Goal: Communication & Community: Answer question/provide support

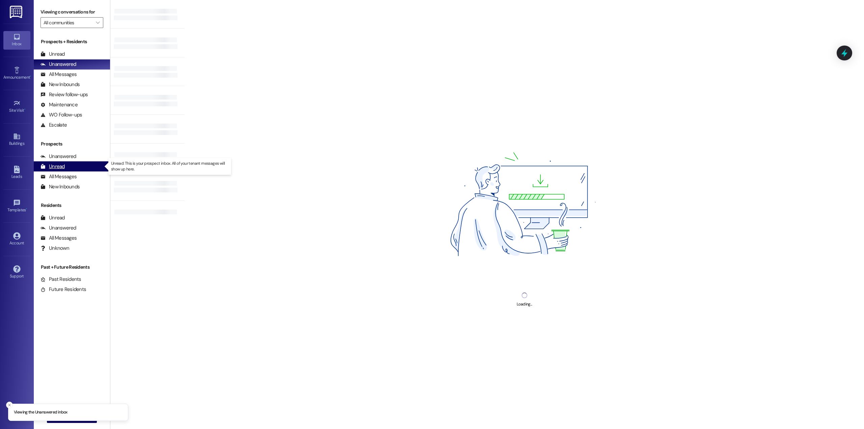
click at [60, 165] on div "Unread" at bounding box center [52, 166] width 24 height 7
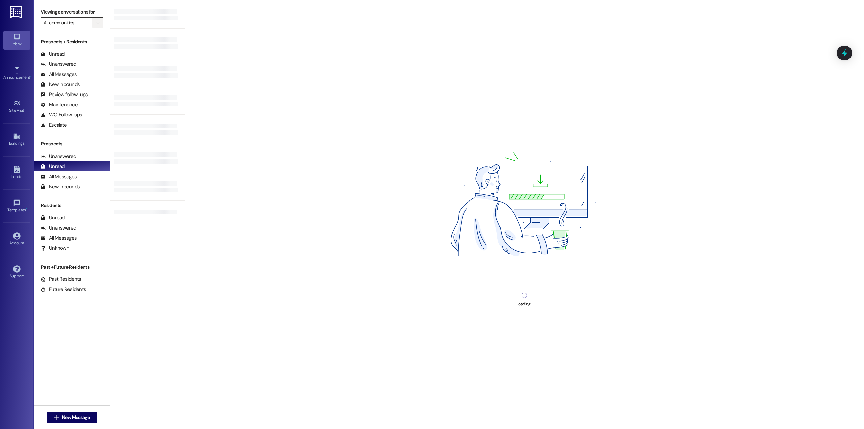
click at [96, 24] on icon "" at bounding box center [98, 22] width 4 height 5
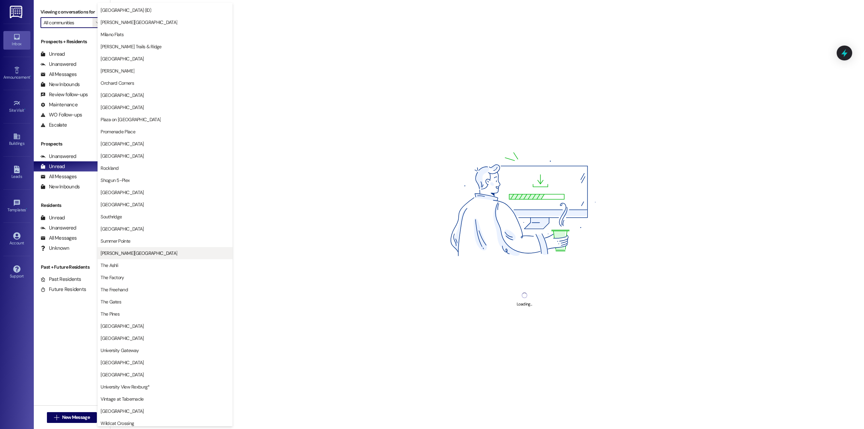
scroll to position [597, 0]
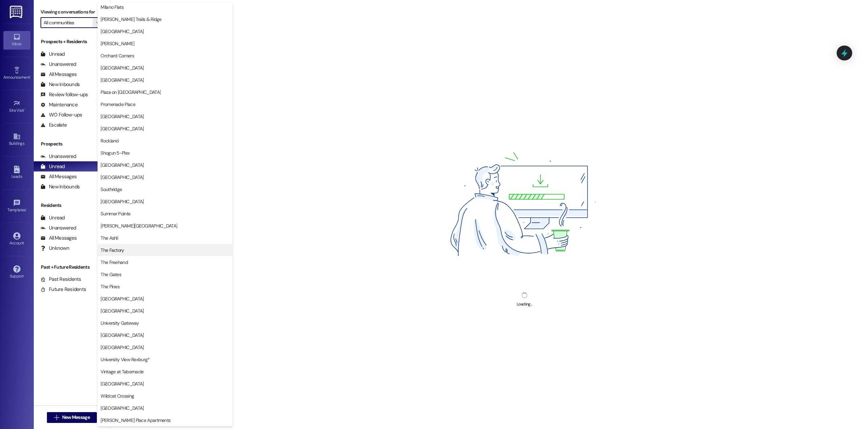
click at [154, 252] on span "The Factory" at bounding box center [165, 250] width 129 height 7
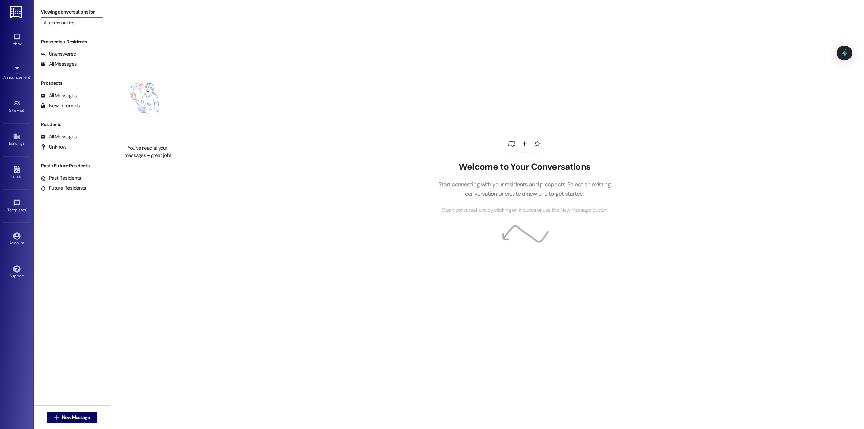
type input "The Factory"
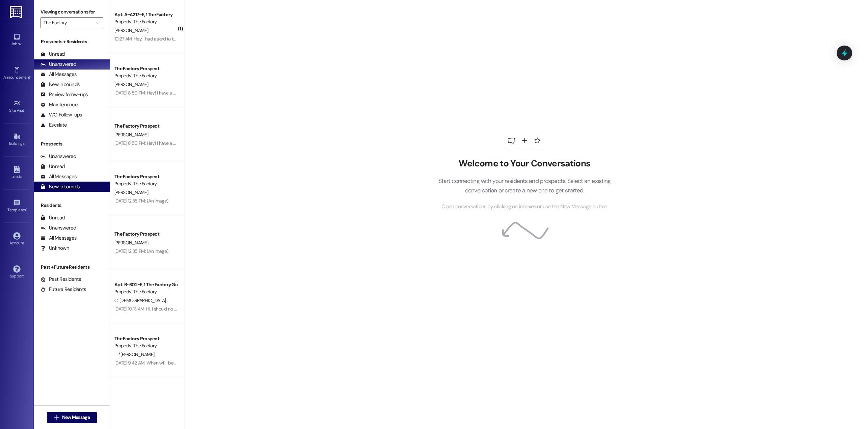
click at [79, 185] on div "New Inbounds (0)" at bounding box center [72, 187] width 76 height 10
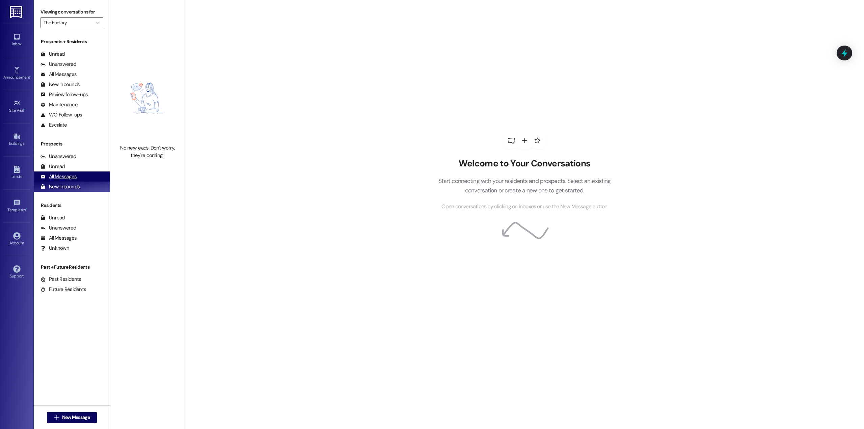
click at [80, 175] on div "All Messages (undefined)" at bounding box center [72, 176] width 76 height 10
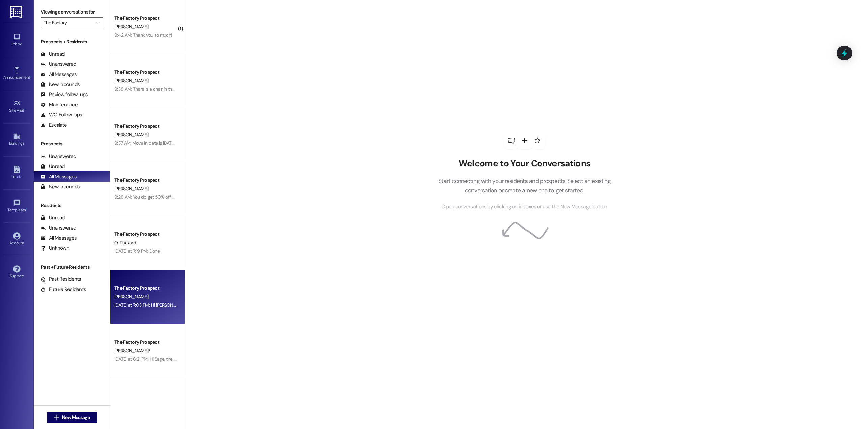
click at [151, 290] on div "The Factory Prospect" at bounding box center [145, 287] width 62 height 7
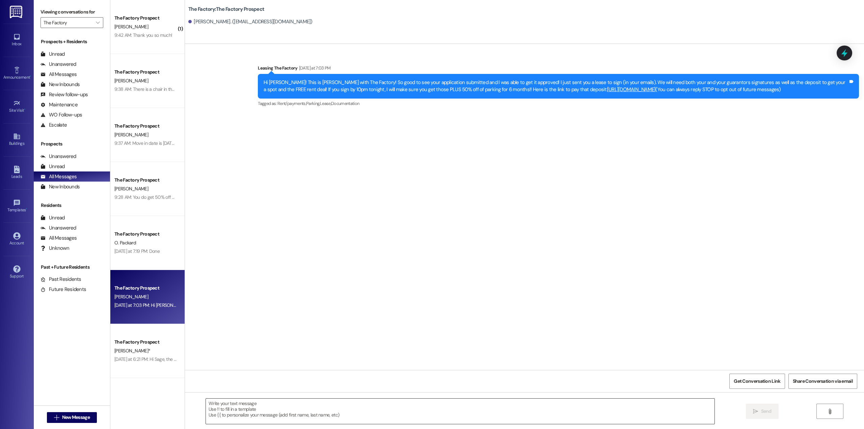
click at [350, 408] on textarea at bounding box center [460, 411] width 509 height 25
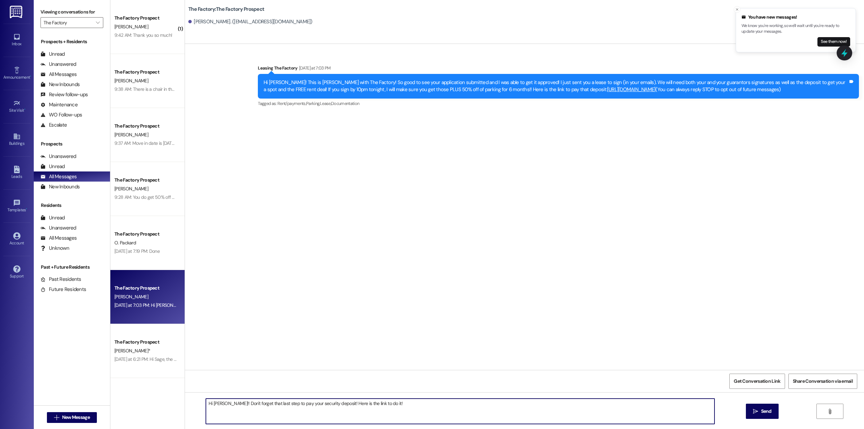
paste textarea "[URL][DOMAIN_NAME]"
type textarea "Hi [PERSON_NAME]!! Don't forget that last step to pay your security deposit! He…"
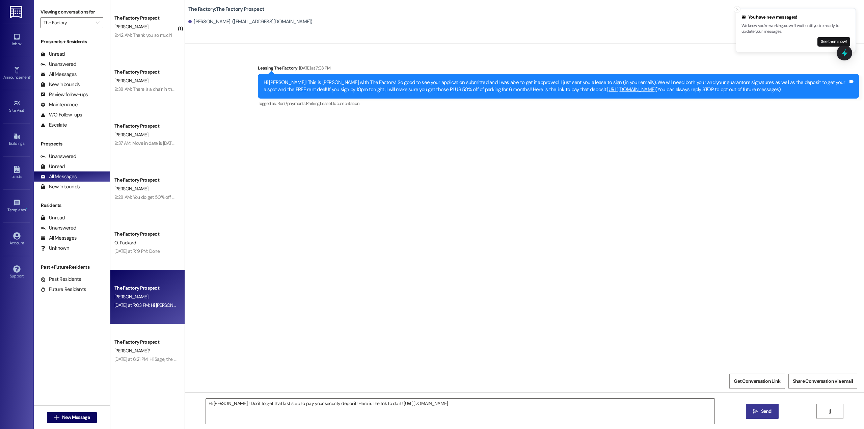
click at [762, 409] on span "Send" at bounding box center [766, 411] width 10 height 7
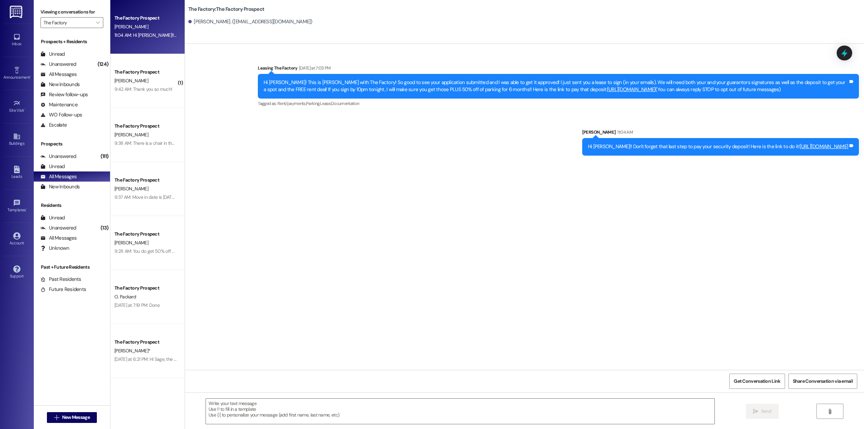
click at [153, 27] on div "[PERSON_NAME]" at bounding box center [146, 27] width 64 height 8
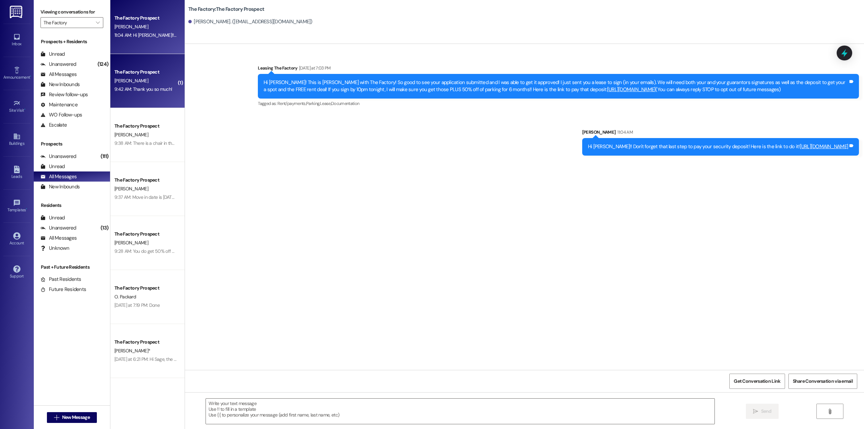
click at [142, 96] on div "The Factory Prospect [PERSON_NAME] 9:42 AM: Thank you so much! 9:42 AM: Thank y…" at bounding box center [147, 81] width 74 height 54
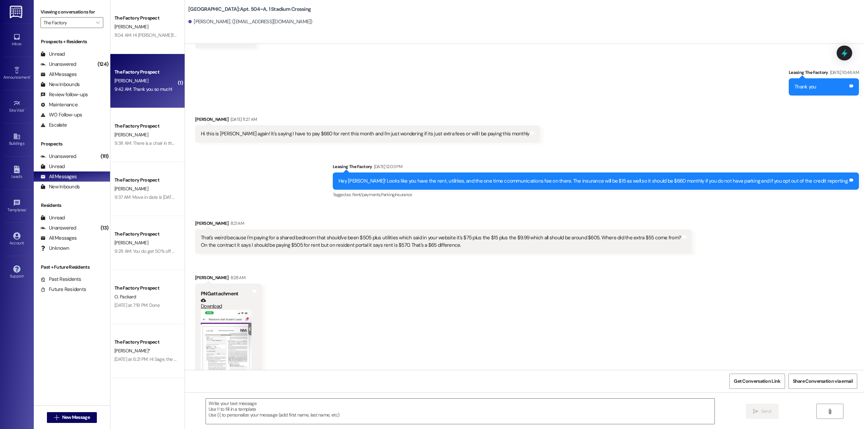
scroll to position [1394, 0]
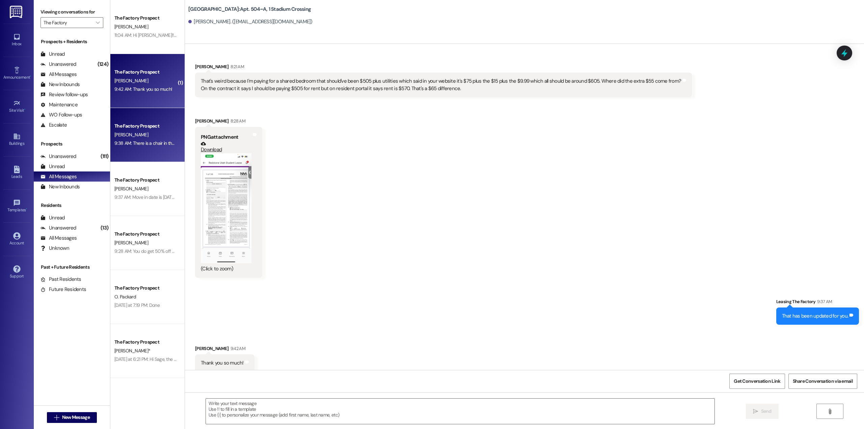
click at [143, 145] on div "9:38 AM: There is a chair in the room. 9:38 AM: There is a chair in the room." at bounding box center [150, 143] width 72 height 6
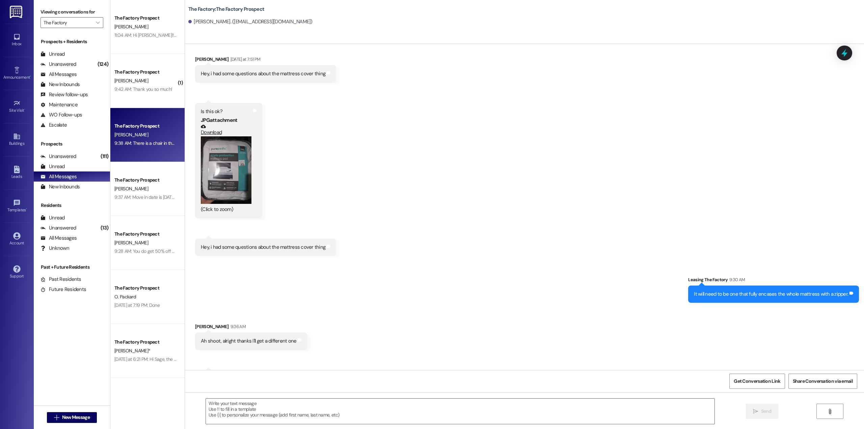
scroll to position [792, 0]
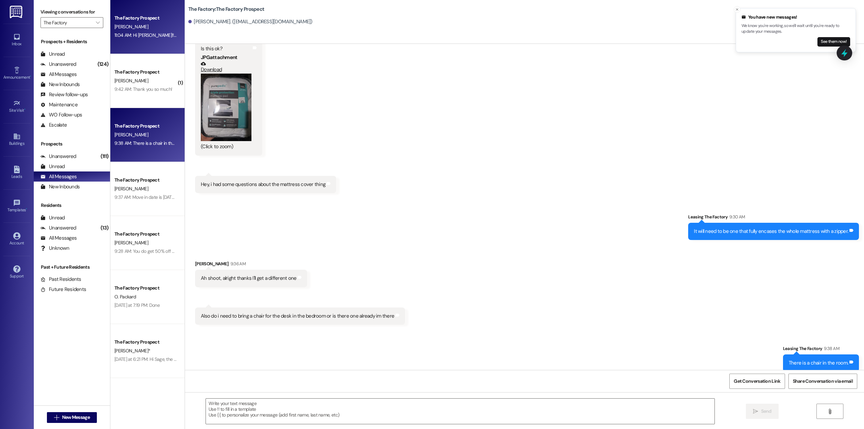
click at [158, 33] on div "11:04 AM: Hi [PERSON_NAME]!! Don't forget that last step to pay your security d…" at bounding box center [243, 35] width 258 height 6
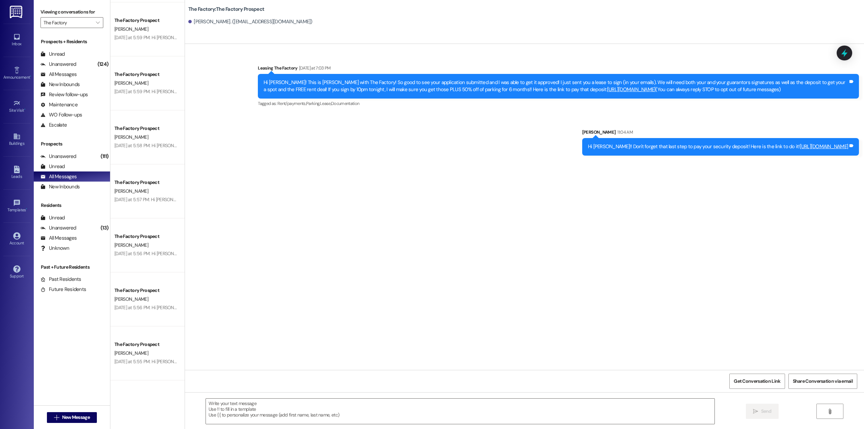
scroll to position [1957, 0]
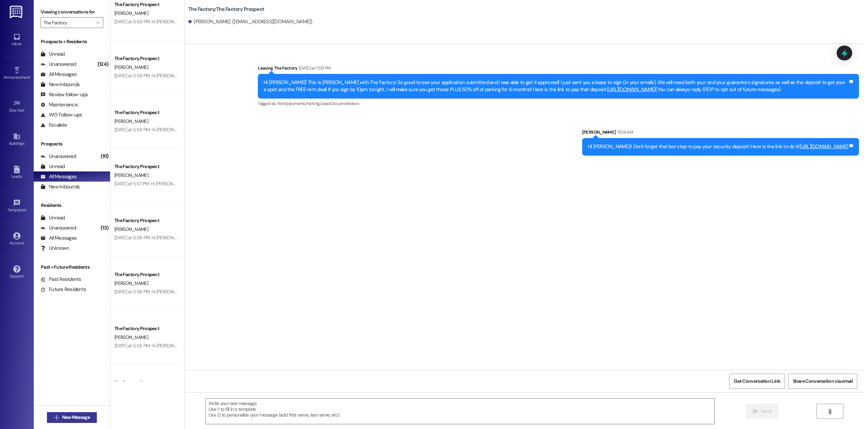
click at [76, 417] on span "New Message" at bounding box center [76, 417] width 28 height 7
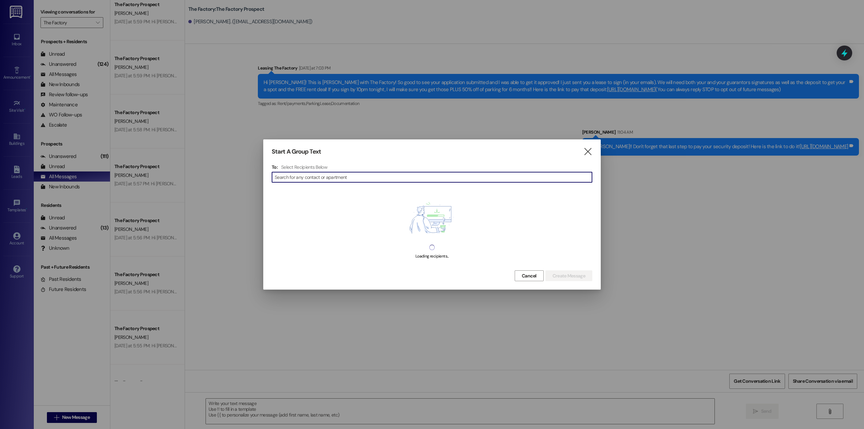
click at [375, 180] on input at bounding box center [433, 176] width 317 height 9
type input "[PERSON_NAME]"
click at [336, 200] on div "Property: The Factory" at bounding box center [432, 199] width 319 height 7
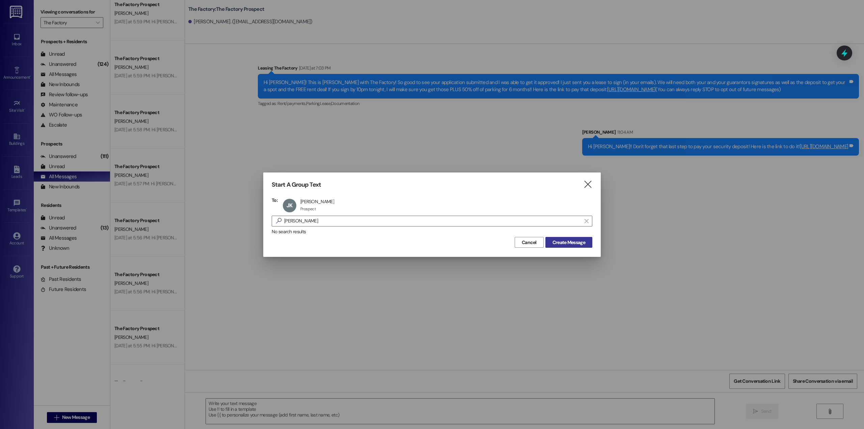
click at [581, 240] on span "Create Message" at bounding box center [568, 242] width 33 height 7
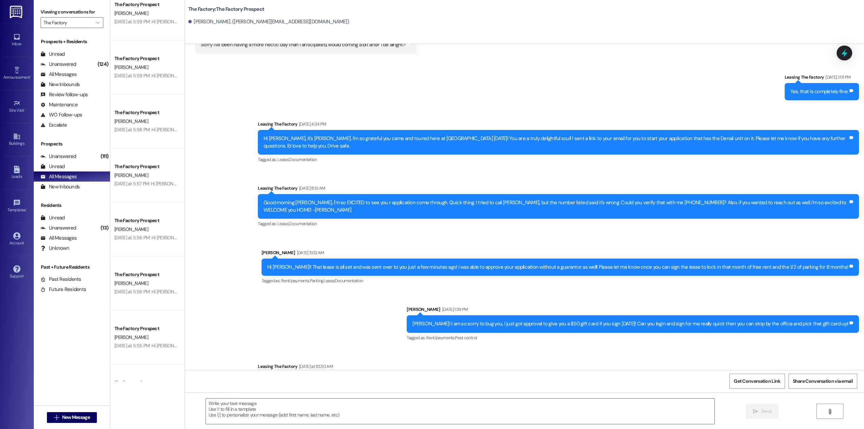
scroll to position [514, 0]
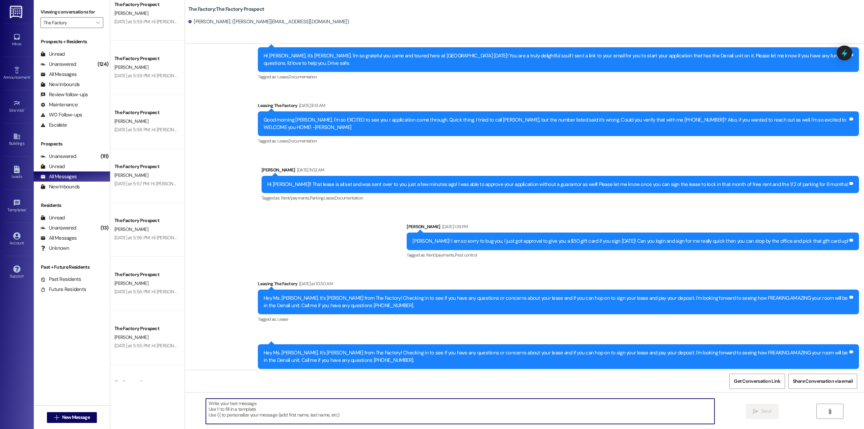
click at [336, 405] on textarea at bounding box center [460, 411] width 509 height 25
type textarea "Hi [PERSON_NAME]! So sad we have missed you! I will go ahead and cancel the lea…"
click at [757, 410] on icon "" at bounding box center [755, 411] width 5 height 5
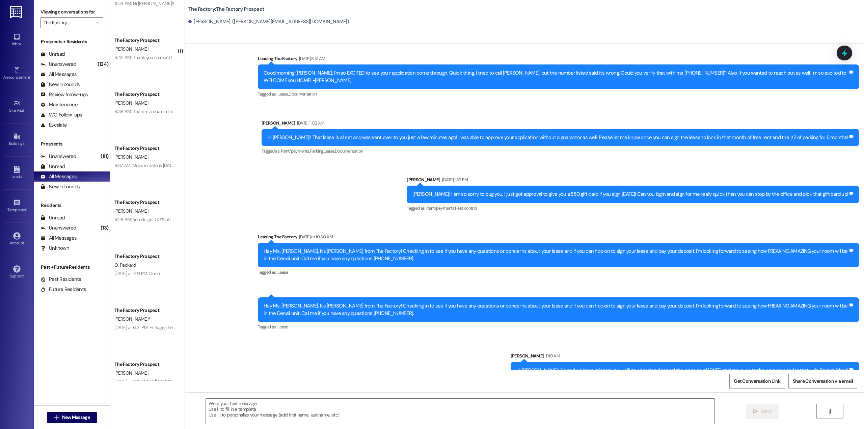
scroll to position [0, 0]
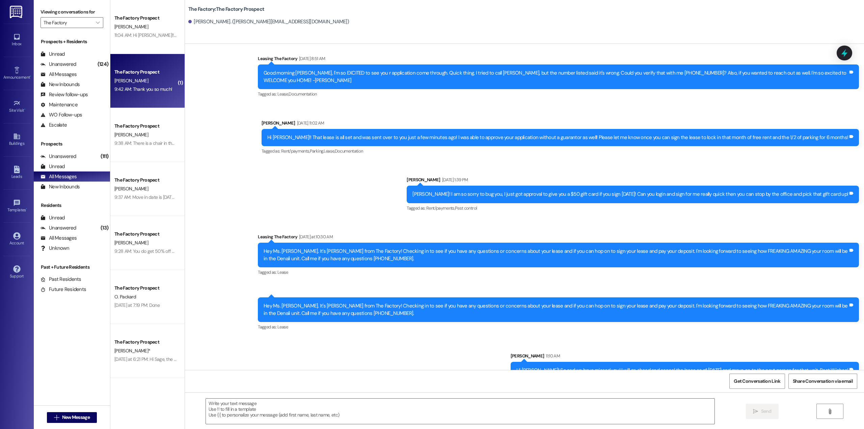
click at [144, 72] on div "The Factory Prospect" at bounding box center [145, 72] width 62 height 7
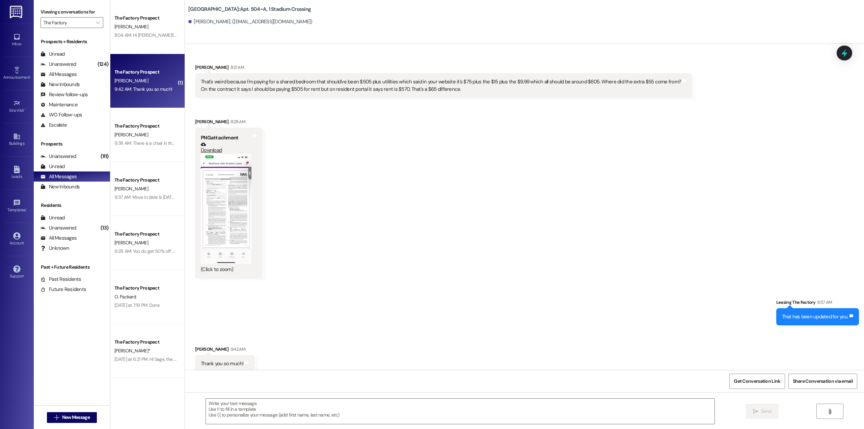
scroll to position [1394, 0]
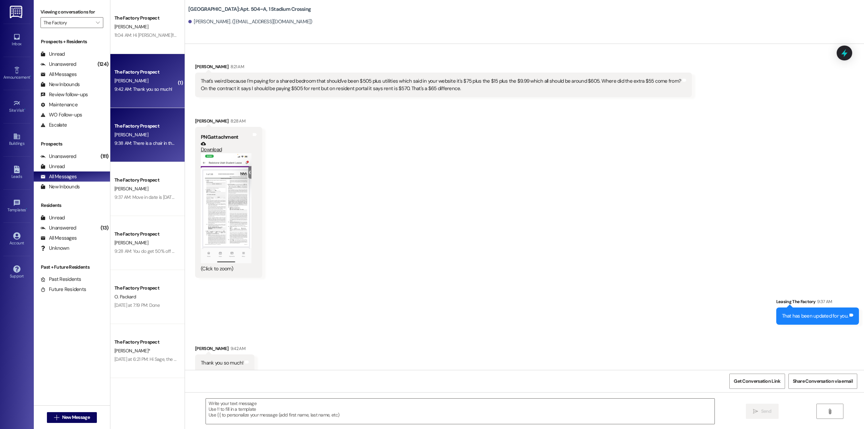
click at [140, 143] on div "9:38 AM: There is a chair in the room. 9:38 AM: There is a chair in the room." at bounding box center [150, 143] width 72 height 6
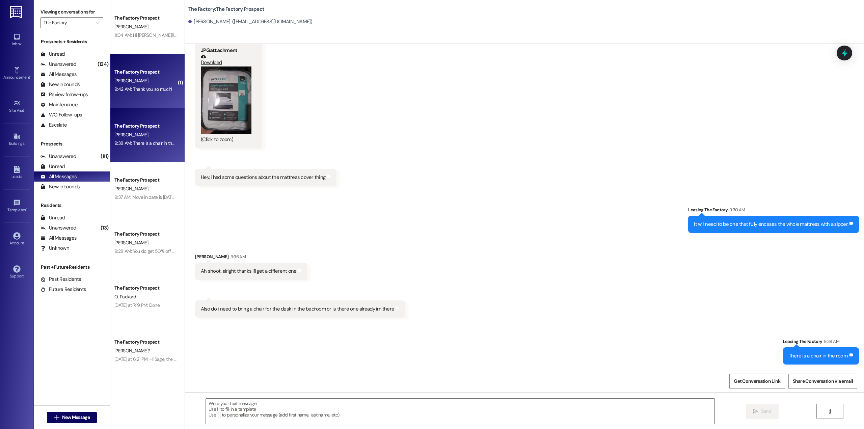
scroll to position [792, 0]
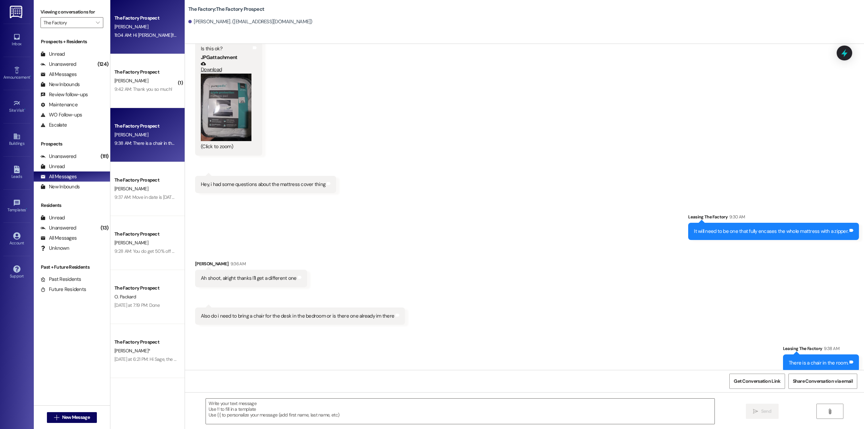
click at [128, 52] on div "The Factory Prospect [PERSON_NAME] 11:04 AM: Hi [PERSON_NAME]!! Don't forget th…" at bounding box center [147, 27] width 74 height 54
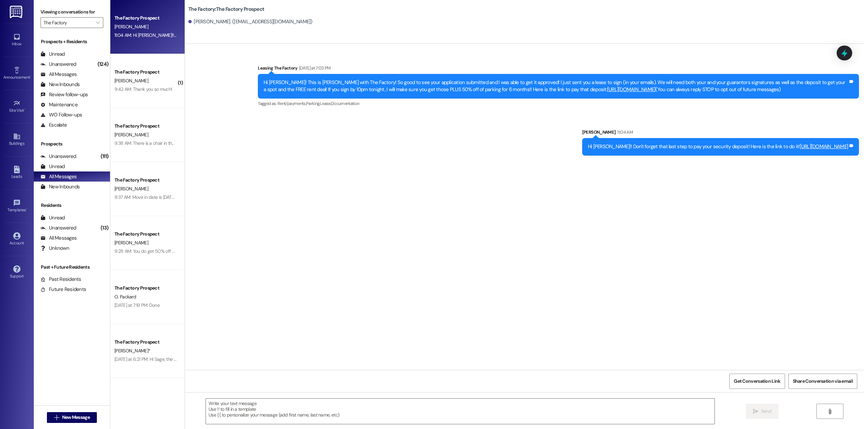
scroll to position [0, 0]
click at [80, 416] on span "New Message" at bounding box center [76, 417] width 28 height 7
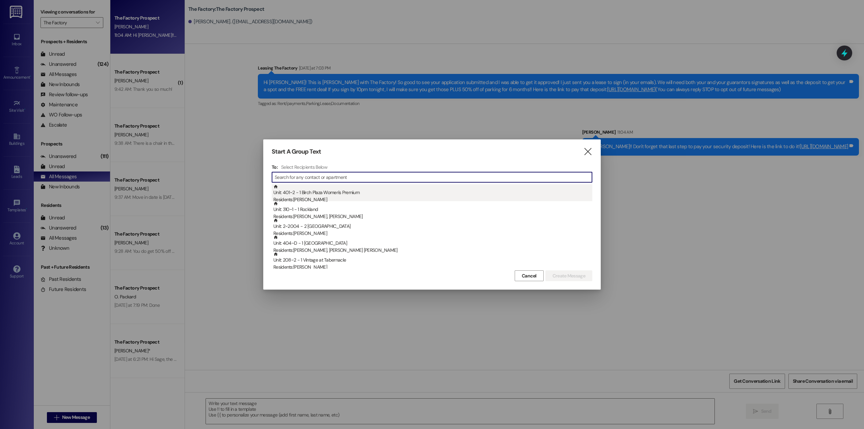
type input "A"
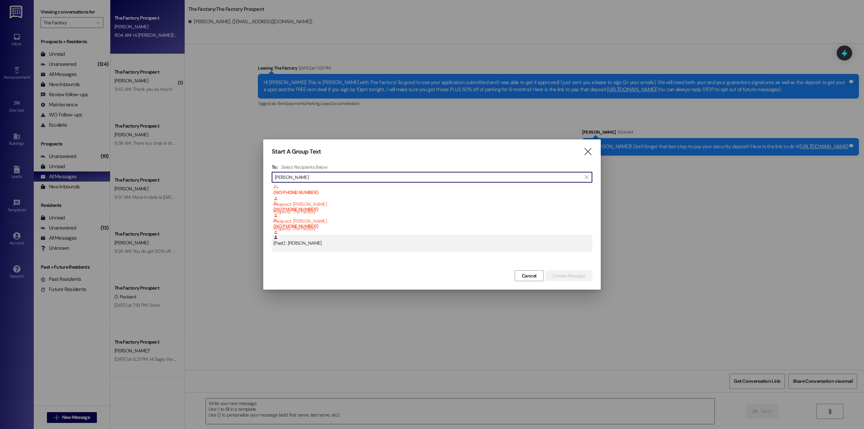
type input "[PERSON_NAME]"
click at [318, 246] on div "(Past) : [PERSON_NAME]" at bounding box center [432, 241] width 319 height 12
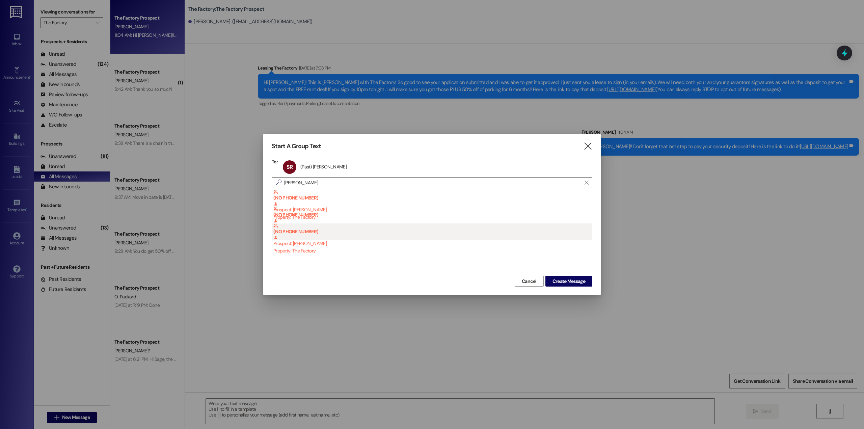
click at [306, 246] on div "(NO PHONE NUMBER) Prospect: [PERSON_NAME] Property: The Factory" at bounding box center [432, 238] width 319 height 31
click at [310, 233] on b "(NO PHONE NUMBER)" at bounding box center [432, 228] width 319 height 11
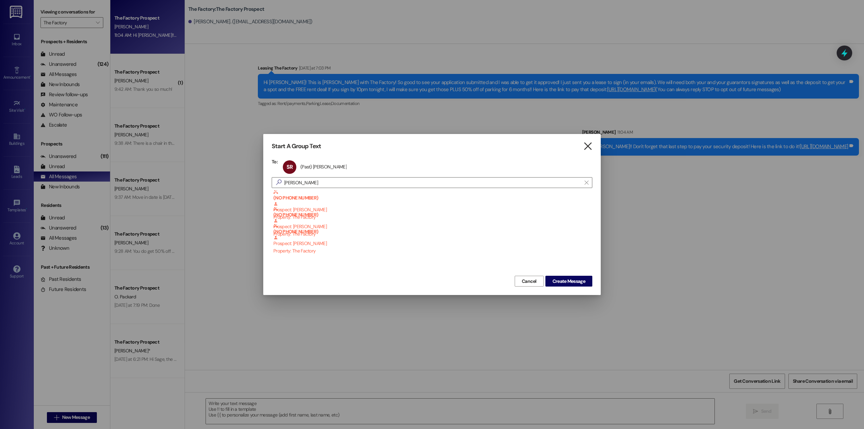
click at [589, 145] on icon "" at bounding box center [587, 146] width 9 height 7
